Goal: Transaction & Acquisition: Purchase product/service

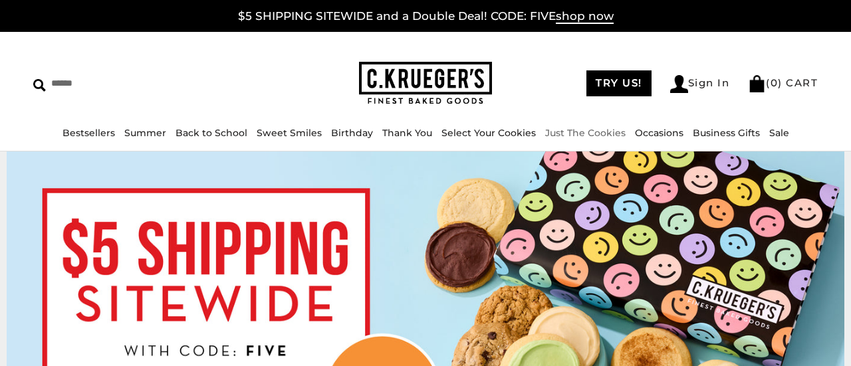
click at [597, 135] on link "Just The Cookies" at bounding box center [585, 133] width 80 height 12
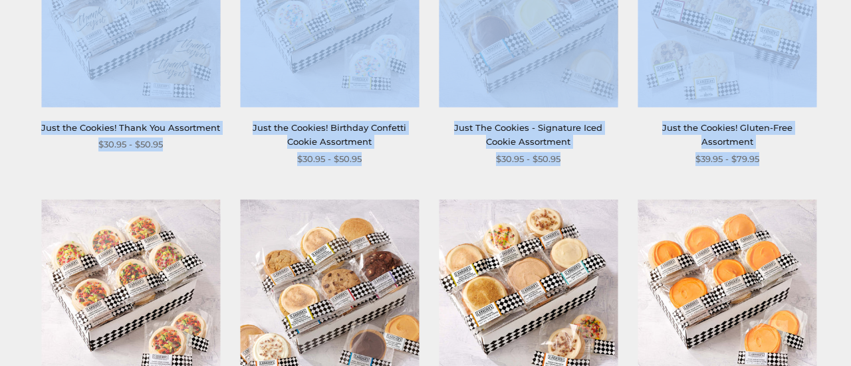
scroll to position [855, 0]
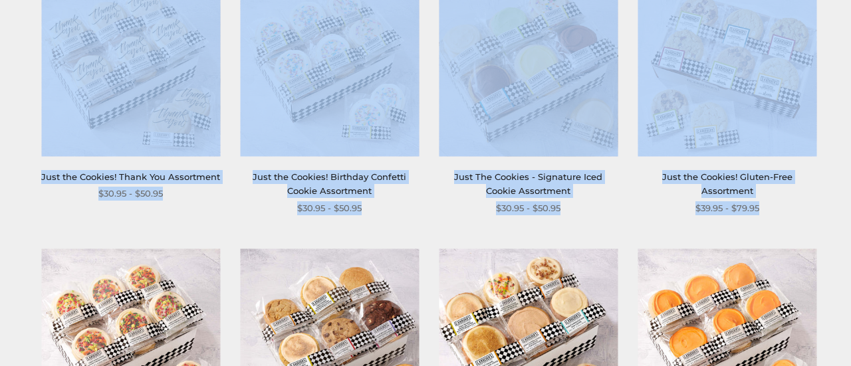
click at [828, 197] on div "$5 SHIPPING SITEWIDE and a Double Deal! CODE: FIVE shop now ****** TRY US! Sign…" at bounding box center [425, 23] width 851 height 1757
click at [705, 164] on div "Just the Cookies! Gluten-Free Assortment $39.95 - $79.95" at bounding box center [726, 96] width 179 height 237
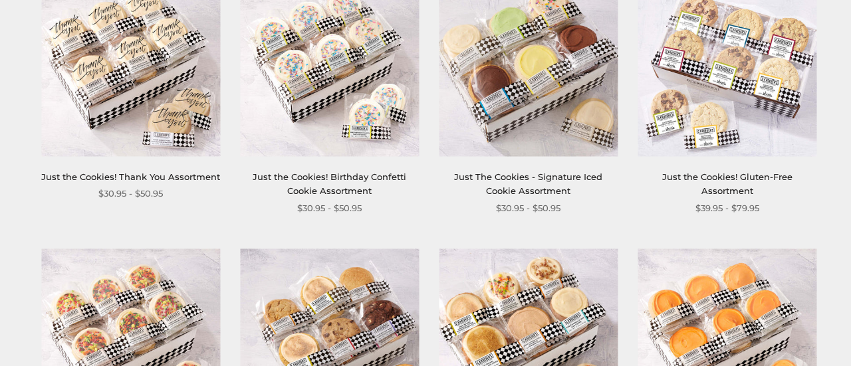
click at [703, 172] on link "Just the Cookies! Gluten-Free Assortment" at bounding box center [727, 183] width 130 height 25
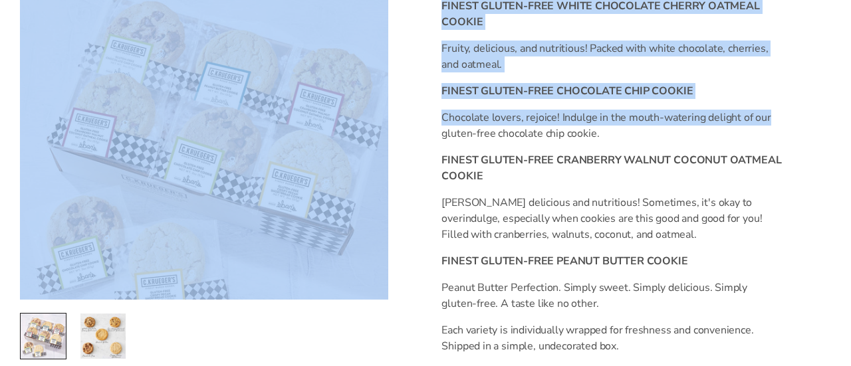
scroll to position [525, 0]
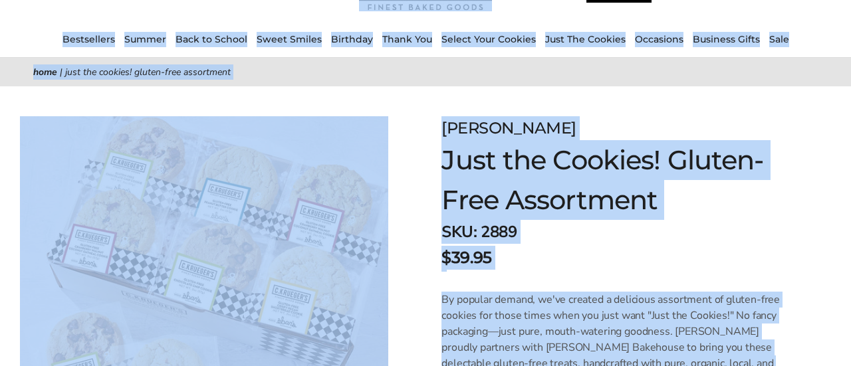
scroll to position [0, 0]
